Goal: Check status: Check status

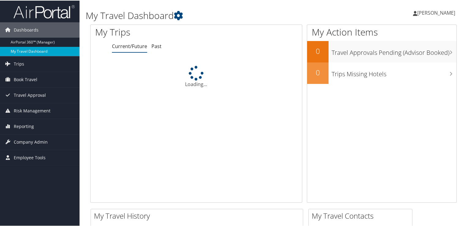
click at [7, 49] on link "My Travel Dashboard" at bounding box center [40, 50] width 80 height 9
click at [23, 63] on span "Trips" at bounding box center [19, 63] width 10 height 15
click at [20, 64] on span "Trips" at bounding box center [19, 63] width 10 height 15
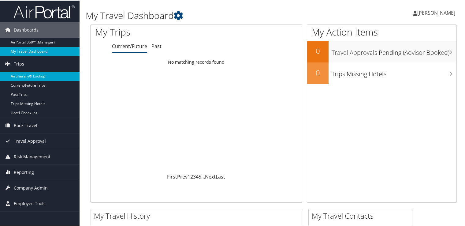
click at [32, 77] on link "Airtinerary® Lookup" at bounding box center [40, 75] width 80 height 9
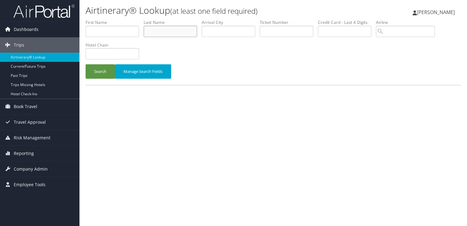
click at [157, 34] on input "text" at bounding box center [171, 31] width 54 height 11
click at [86, 64] on button "Search" at bounding box center [100, 71] width 29 height 14
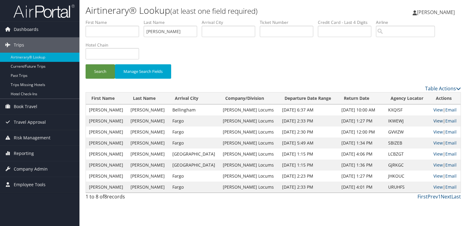
click at [434, 119] on link "View" at bounding box center [438, 121] width 9 height 6
click at [161, 32] on input "schmoker" at bounding box center [171, 31] width 54 height 11
type input "takash"
click at [86, 64] on button "Search" at bounding box center [100, 71] width 29 height 14
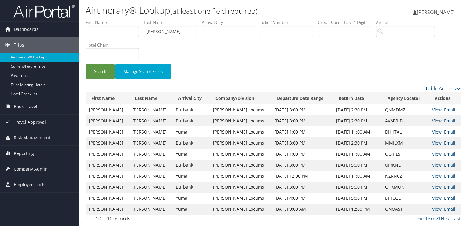
click at [438, 120] on link "View" at bounding box center [436, 121] width 9 height 6
click at [150, 31] on input "takash" at bounding box center [171, 31] width 54 height 11
click at [86, 64] on button "Search" at bounding box center [100, 71] width 29 height 14
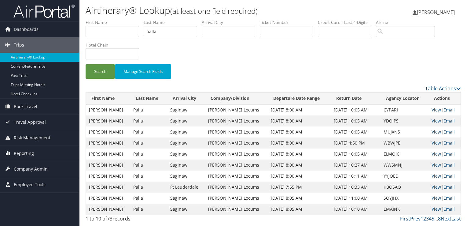
click at [435, 132] on link "View" at bounding box center [436, 132] width 9 height 6
click at [149, 28] on input "palla" at bounding box center [171, 31] width 54 height 11
click at [86, 64] on button "Search" at bounding box center [100, 71] width 29 height 14
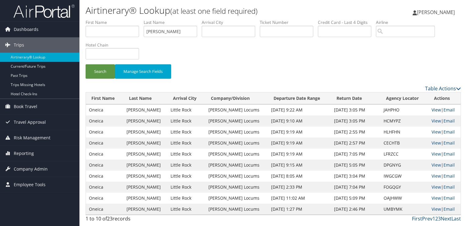
click at [433, 109] on link "View" at bounding box center [436, 110] width 9 height 6
click at [158, 27] on input "poole" at bounding box center [171, 31] width 54 height 11
click at [86, 64] on button "Search" at bounding box center [100, 71] width 29 height 14
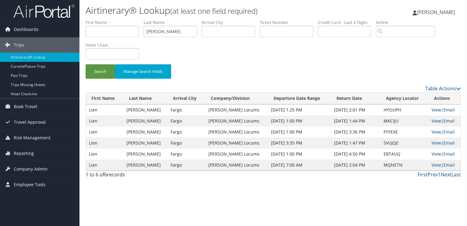
click at [433, 107] on link "View" at bounding box center [436, 110] width 9 height 6
click at [154, 30] on input "senchak" at bounding box center [171, 31] width 54 height 11
click at [86, 64] on button "Search" at bounding box center [100, 71] width 29 height 14
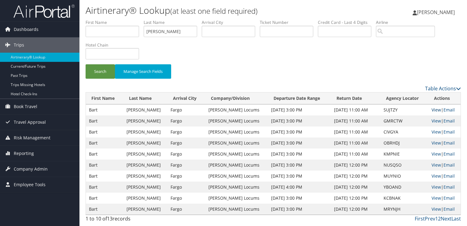
click at [435, 109] on link "View" at bounding box center [436, 110] width 9 height 6
drag, startPoint x: 163, startPoint y: 31, endPoint x: 130, endPoint y: 29, distance: 32.5
click at [130, 19] on ul "First Name Last Name petrini Departure City Arrival City Company/Division Airpo…" at bounding box center [274, 19] width 376 height 0
type input "S"
click at [86, 64] on button "Search" at bounding box center [100, 71] width 29 height 14
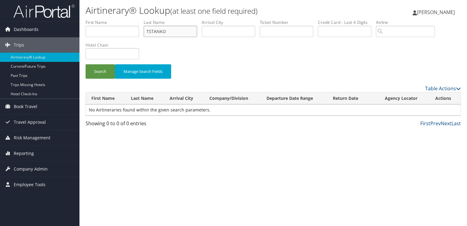
drag, startPoint x: 152, startPoint y: 31, endPoint x: 139, endPoint y: 33, distance: 12.5
click at [139, 19] on ul "First Name Last Name TSTANKO Departure City Arrival City Company/Division Airpo…" at bounding box center [274, 19] width 376 height 0
click at [86, 64] on button "Search" at bounding box center [100, 71] width 29 height 14
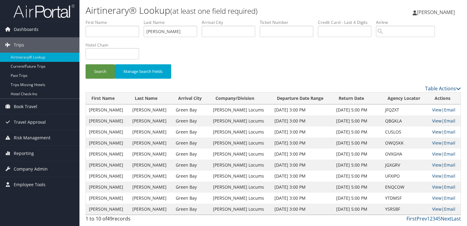
click at [434, 129] on link "View" at bounding box center [436, 132] width 9 height 6
click at [152, 31] on input "STANKO" at bounding box center [171, 31] width 54 height 11
type input "thong"
click at [86, 64] on button "Search" at bounding box center [100, 71] width 29 height 14
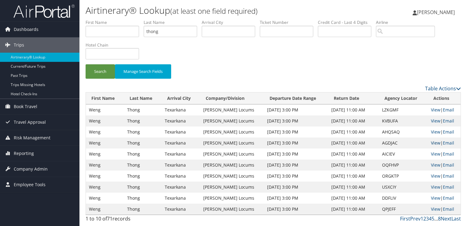
click at [434, 142] on link "View" at bounding box center [435, 143] width 9 height 6
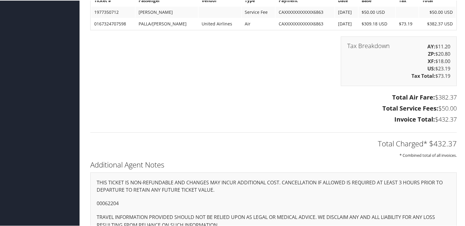
scroll to position [1023, 0]
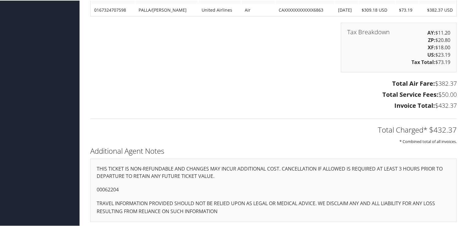
click at [110, 186] on p "00062204" at bounding box center [274, 189] width 354 height 8
click at [110, 185] on p "00062204" at bounding box center [274, 189] width 354 height 8
copy p "00062204"
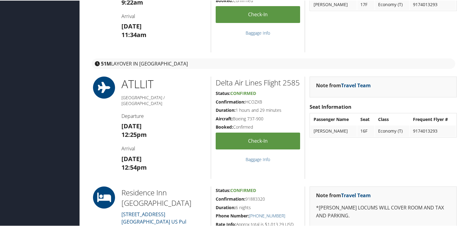
scroll to position [306, 0]
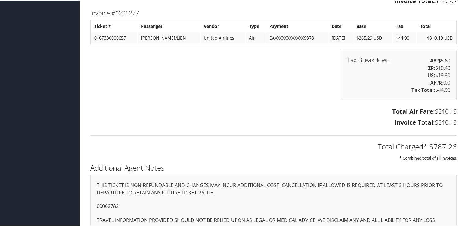
scroll to position [842, 0]
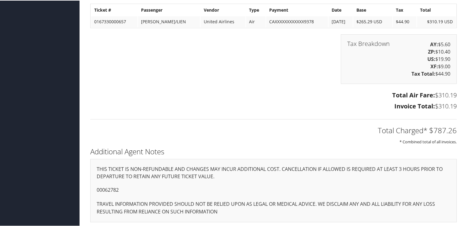
click at [112, 188] on p "00062782" at bounding box center [274, 189] width 354 height 8
copy p "00062782"
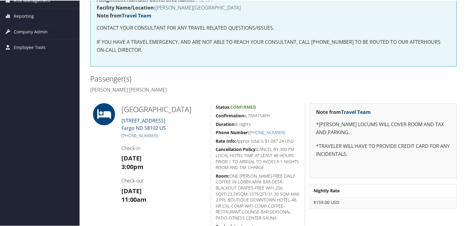
scroll to position [165, 0]
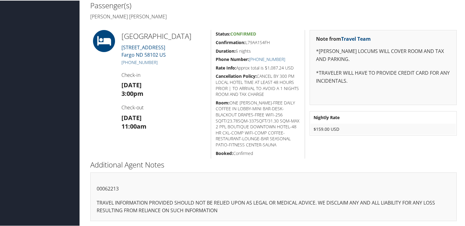
click at [109, 187] on p "00062213" at bounding box center [274, 188] width 354 height 8
copy p "00062213"
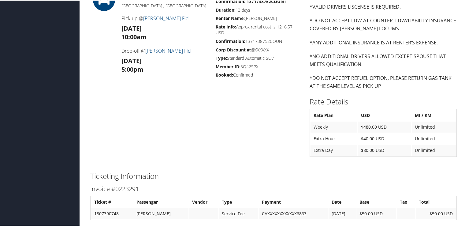
scroll to position [455, 0]
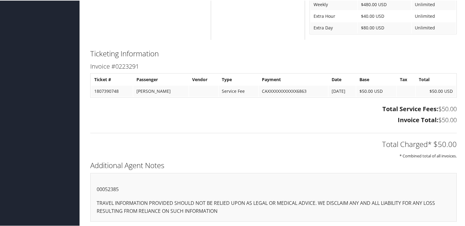
click at [108, 188] on p "00052385" at bounding box center [274, 189] width 354 height 8
copy p "00052385"
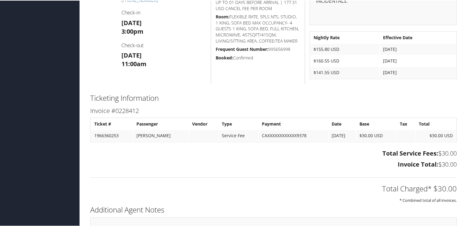
scroll to position [289, 0]
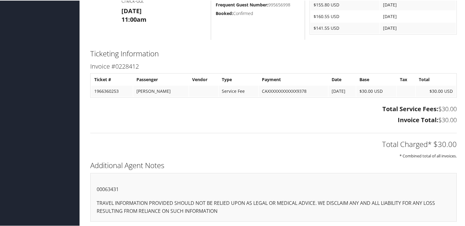
click at [117, 188] on p "00063431" at bounding box center [274, 189] width 354 height 8
copy p "00063431"
